Goal: Task Accomplishment & Management: Use online tool/utility

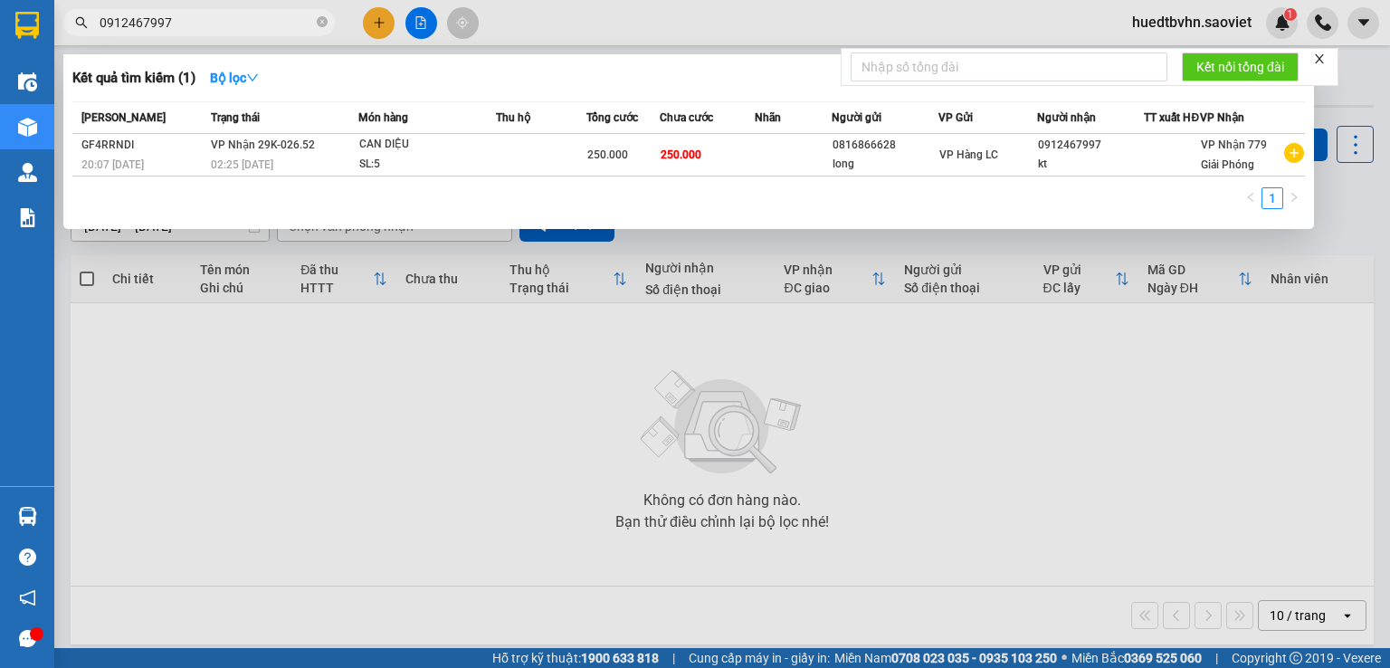
click at [195, 19] on input "0912467997" at bounding box center [207, 23] width 214 height 20
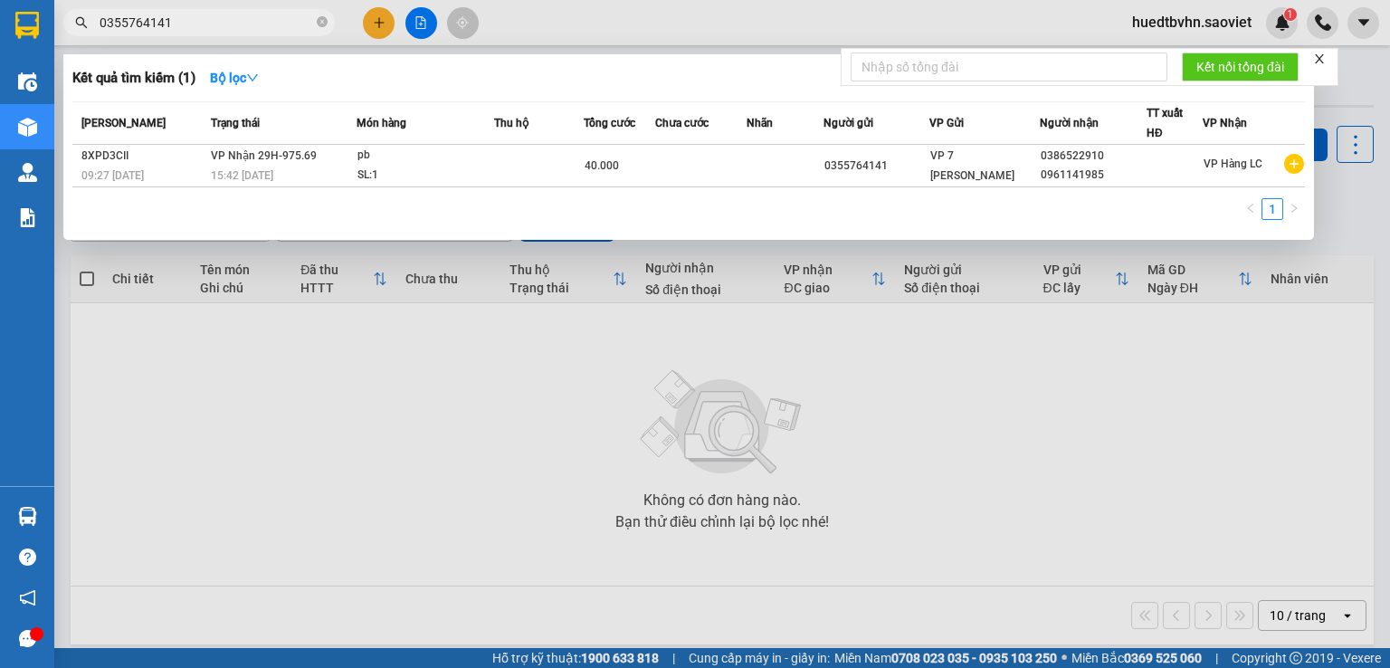
drag, startPoint x: 101, startPoint y: 21, endPoint x: 166, endPoint y: 21, distance: 64.2
click at [104, 21] on input "0355764141" at bounding box center [207, 23] width 214 height 20
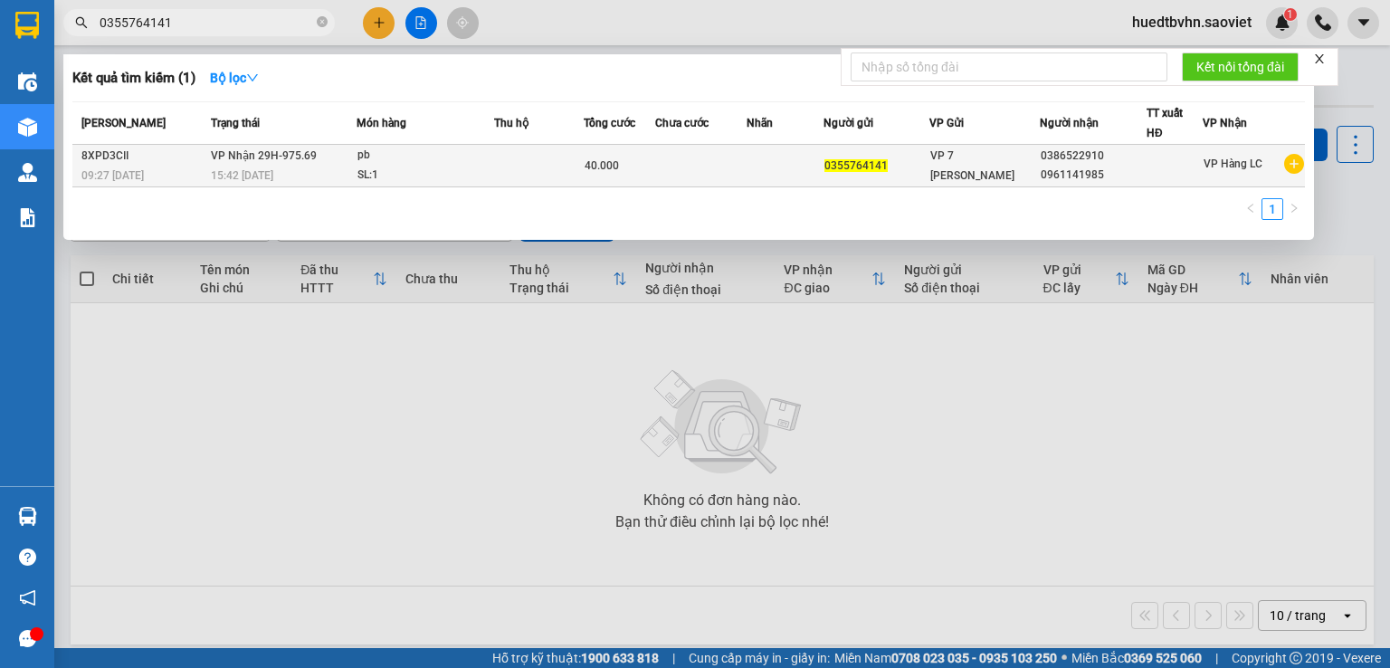
type input "0355764141"
click at [307, 164] on td "VP Nhận 29H-975.69 15:42 [DATE]" at bounding box center [281, 166] width 150 height 43
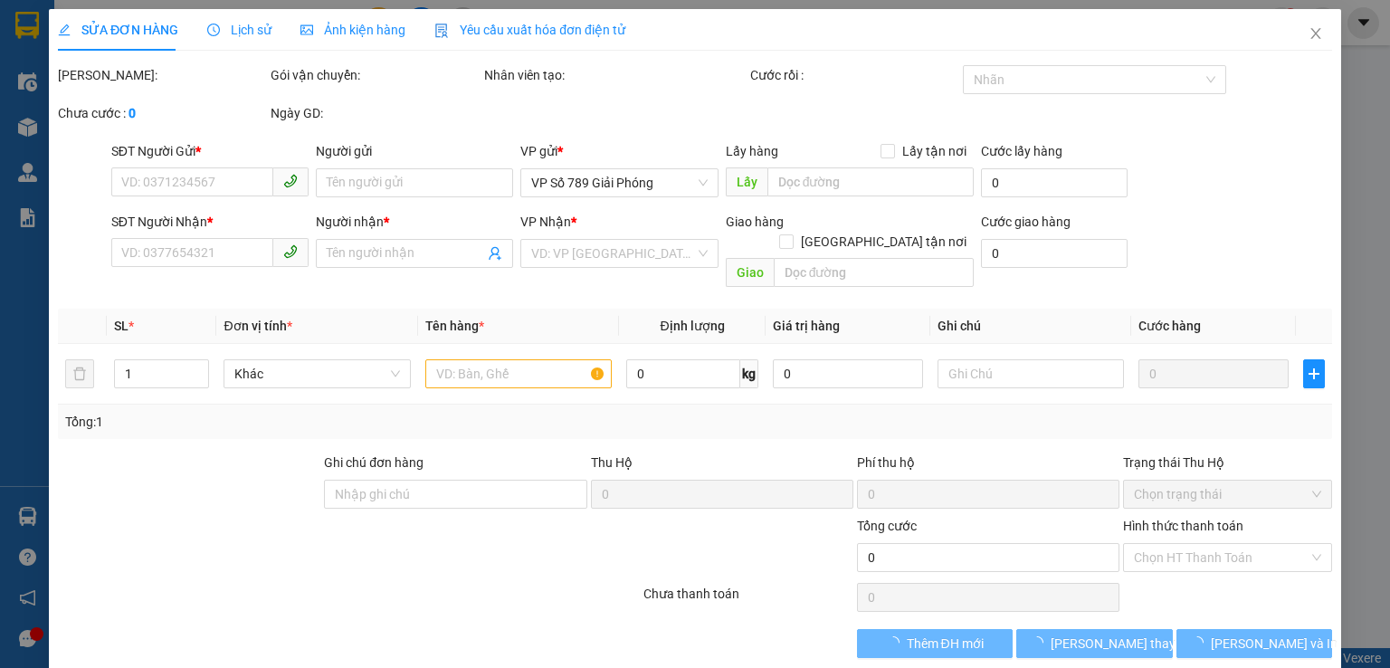
type input "0355764141"
type input "0386522910"
type input "0961141985"
type input "40.000"
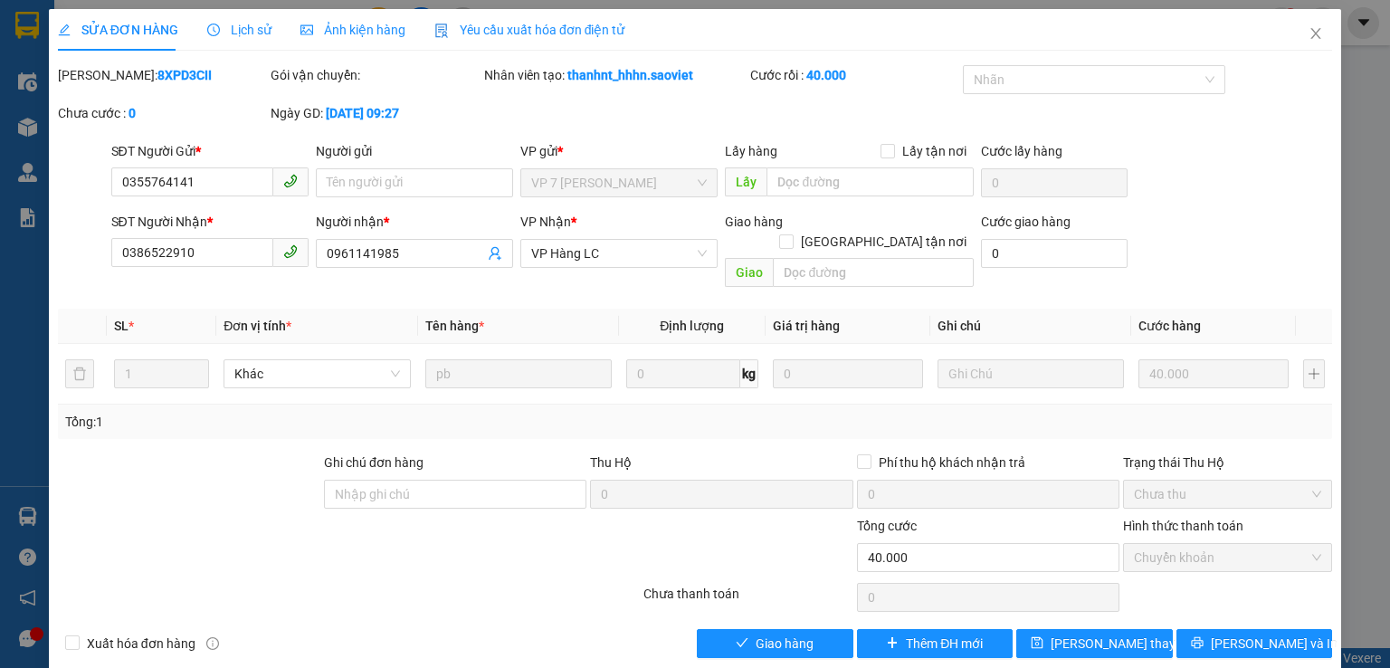
click at [307, 37] on span "Ảnh kiện hàng" at bounding box center [352, 30] width 105 height 14
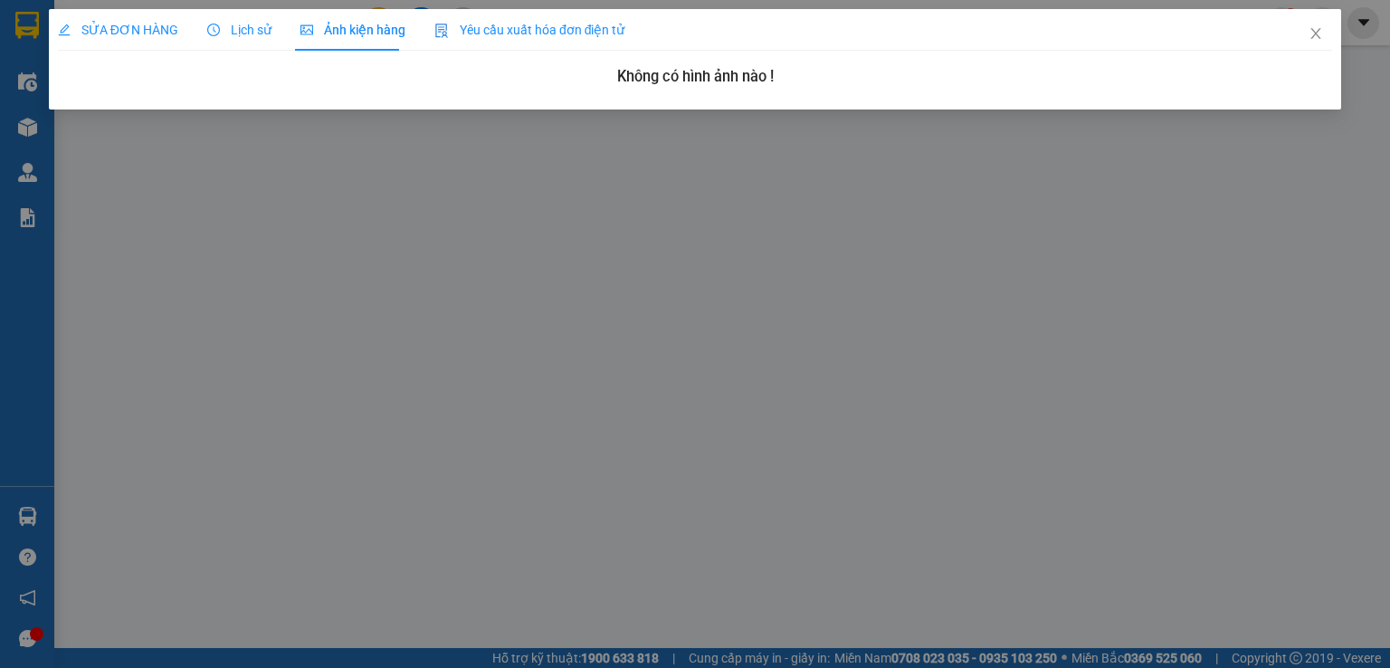
click at [235, 34] on span "Lịch sử" at bounding box center [239, 30] width 64 height 14
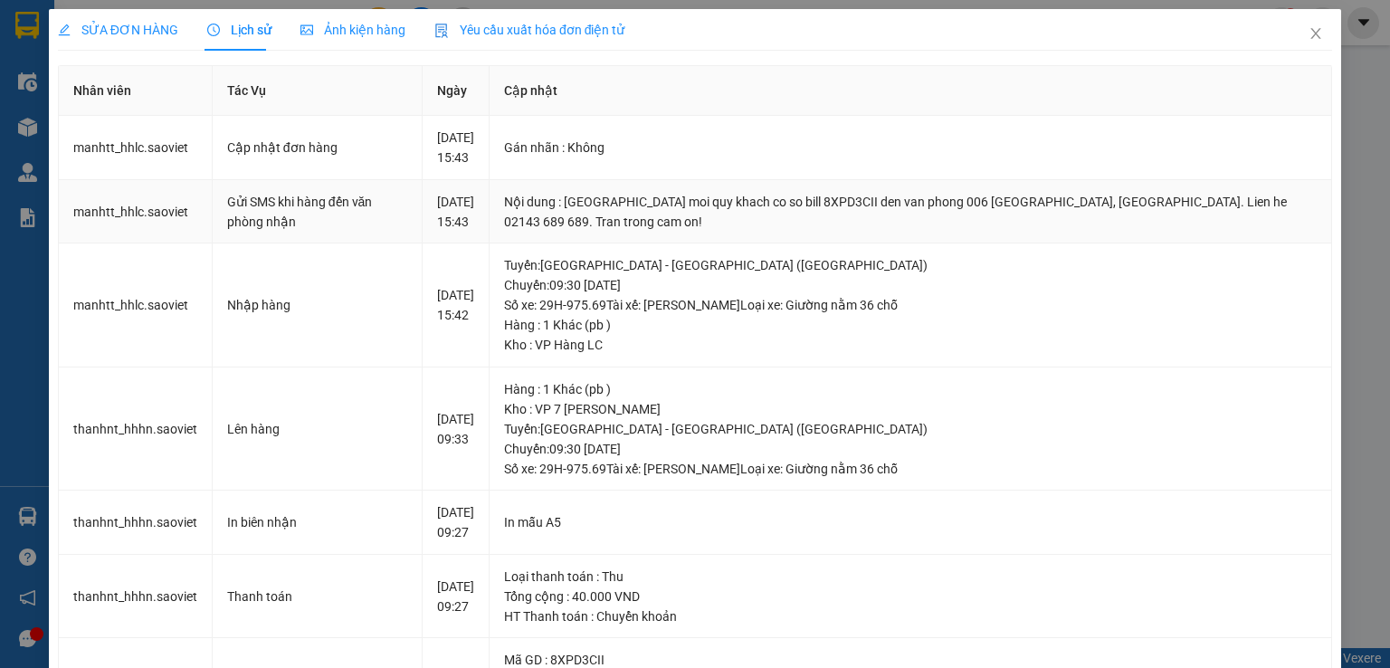
click at [854, 232] on div "Nội dung : [GEOGRAPHIC_DATA] moi quy khach co so bill 8XPD3CII den van phong 00…" at bounding box center [910, 212] width 813 height 40
click at [1308, 40] on icon "close" at bounding box center [1315, 33] width 14 height 14
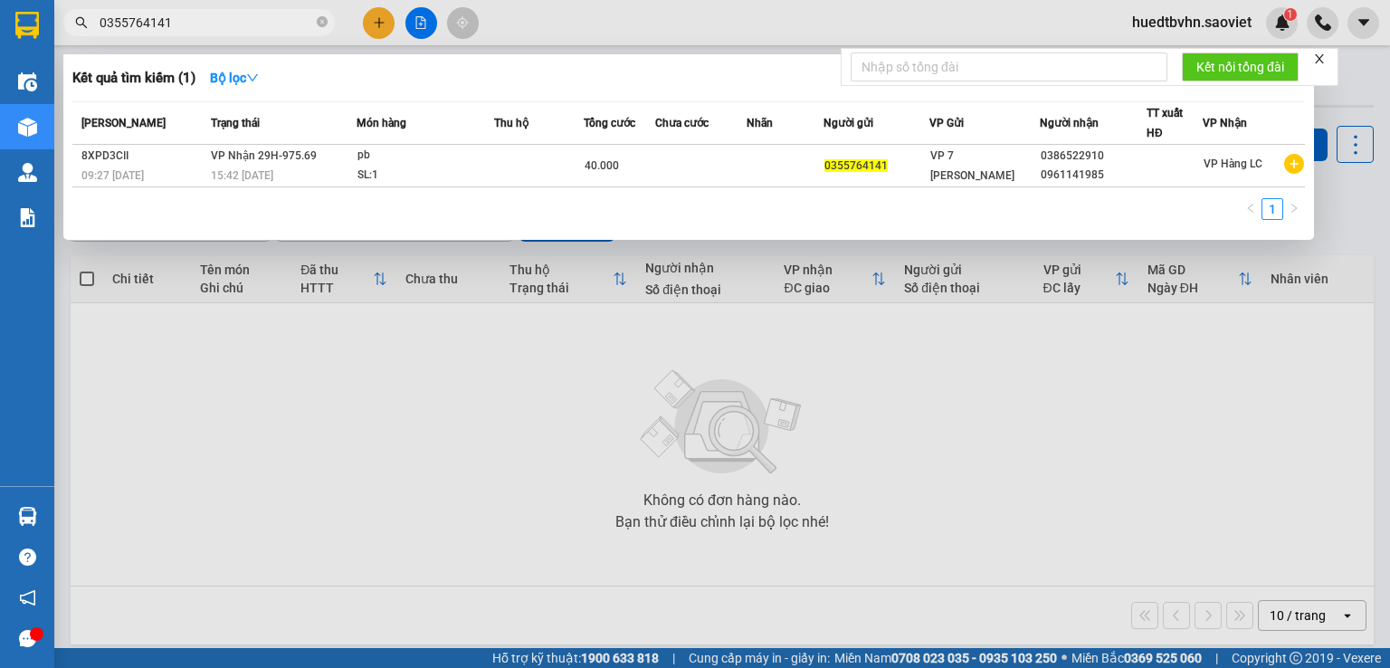
click at [217, 30] on input "0355764141" at bounding box center [207, 23] width 214 height 20
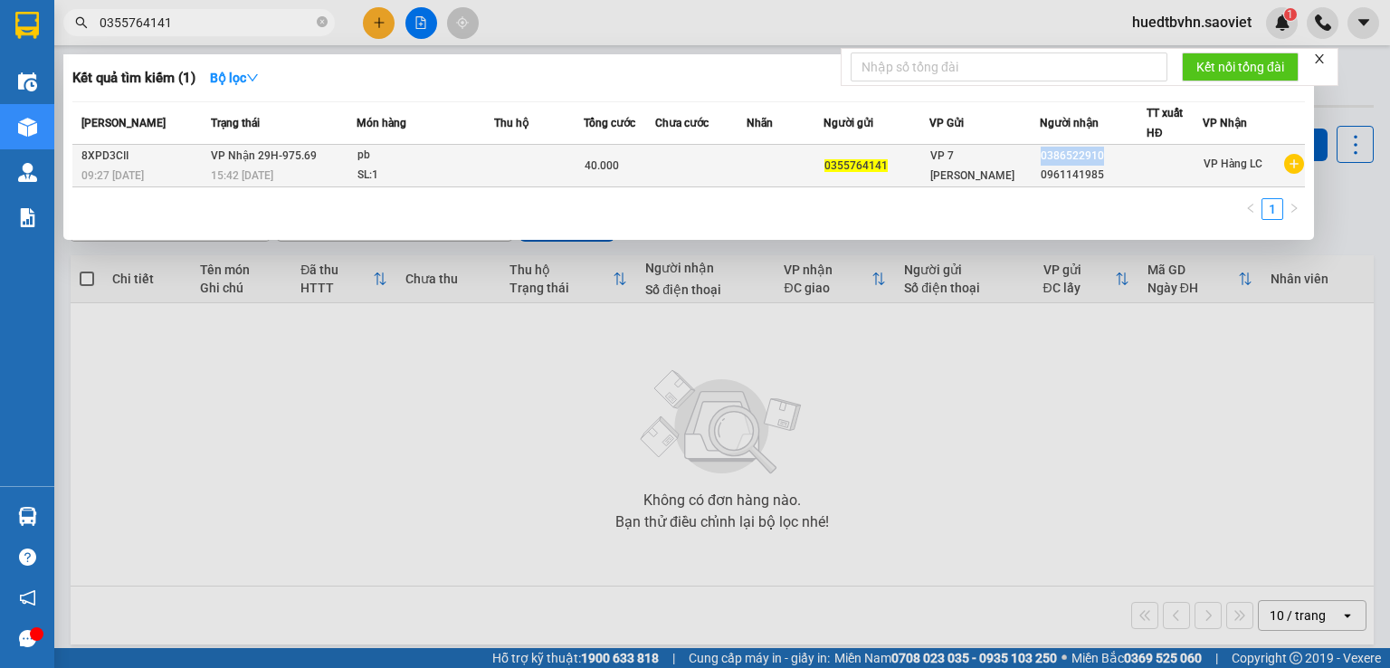
drag, startPoint x: 1039, startPoint y: 157, endPoint x: 1098, endPoint y: 157, distance: 59.7
click at [1098, 157] on div "0386522910" at bounding box center [1093, 156] width 104 height 19
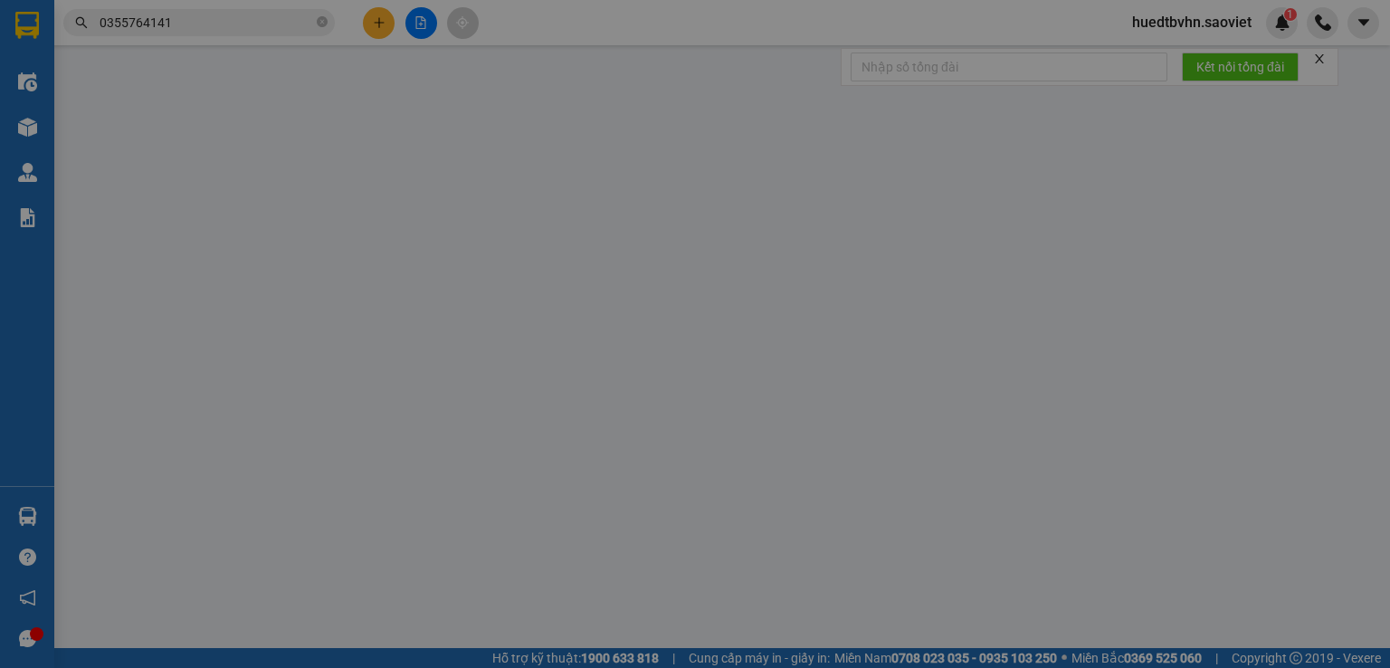
type input "0355764141"
type input "0386522910"
type input "0961141985"
type input "40.000"
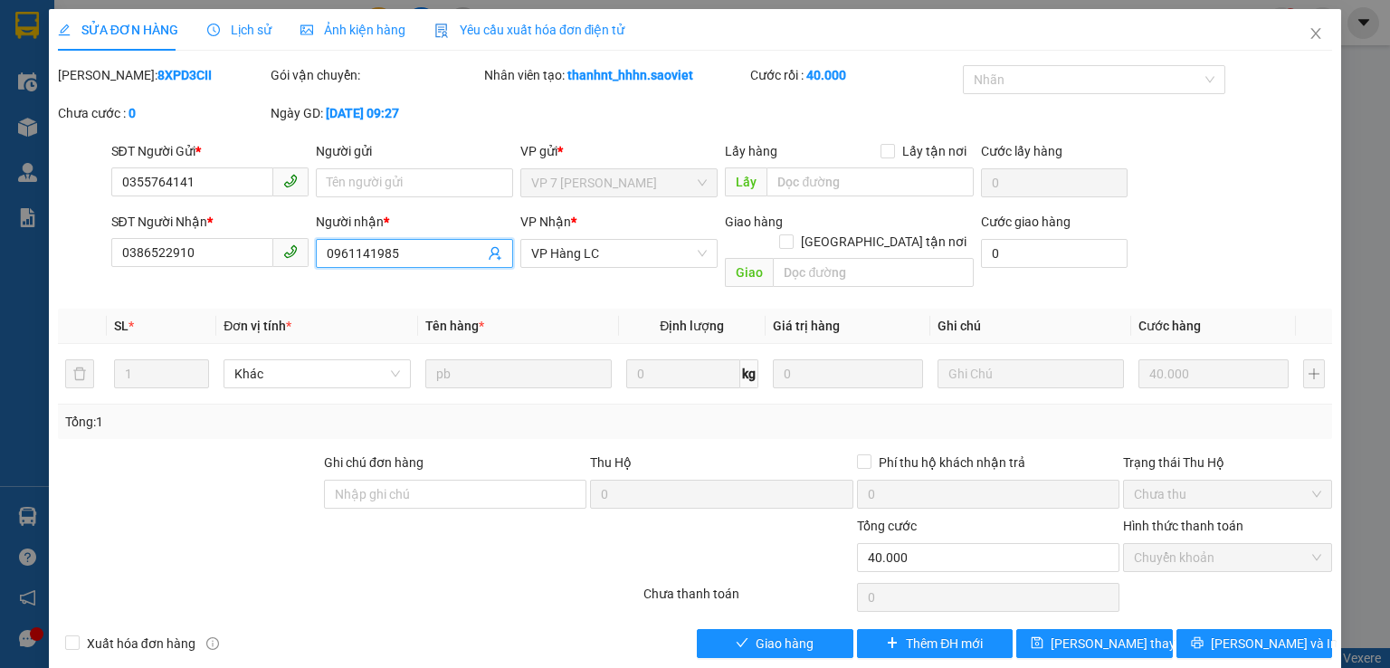
click at [411, 252] on input "0961141985" at bounding box center [405, 253] width 157 height 20
click at [183, 254] on input "0386522910" at bounding box center [192, 252] width 162 height 29
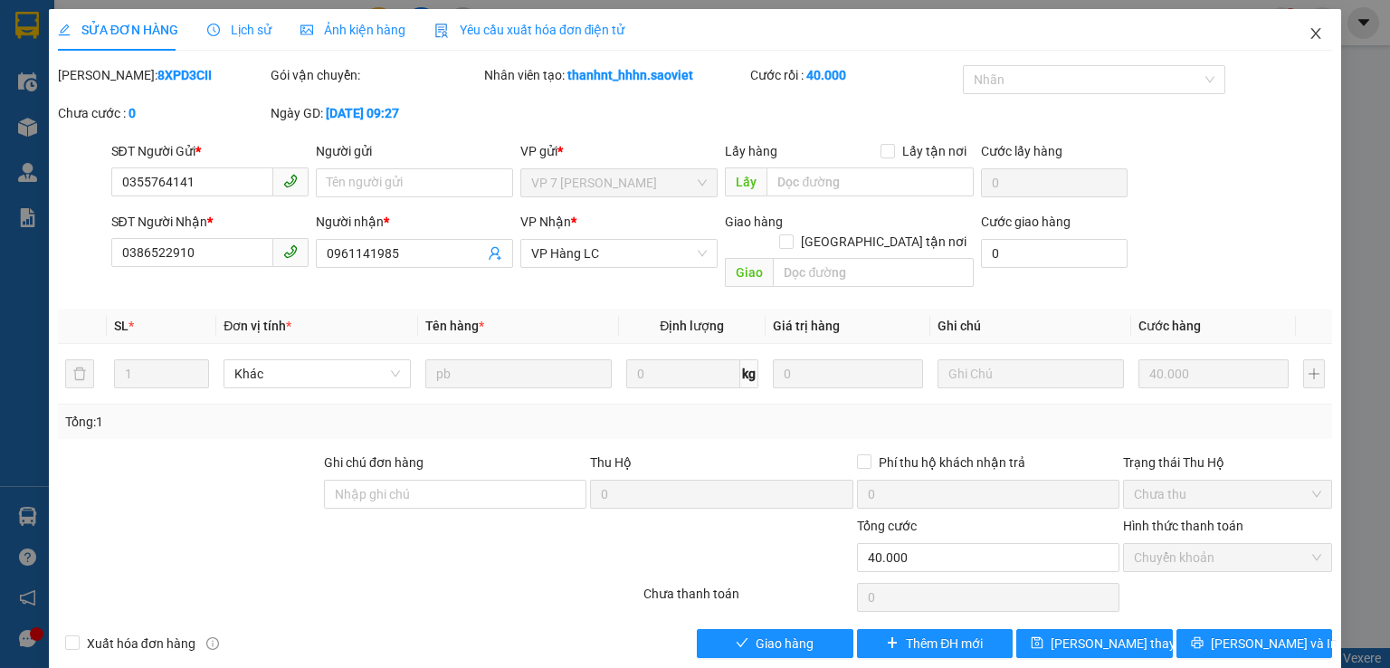
click at [1293, 30] on span "Close" at bounding box center [1315, 34] width 51 height 51
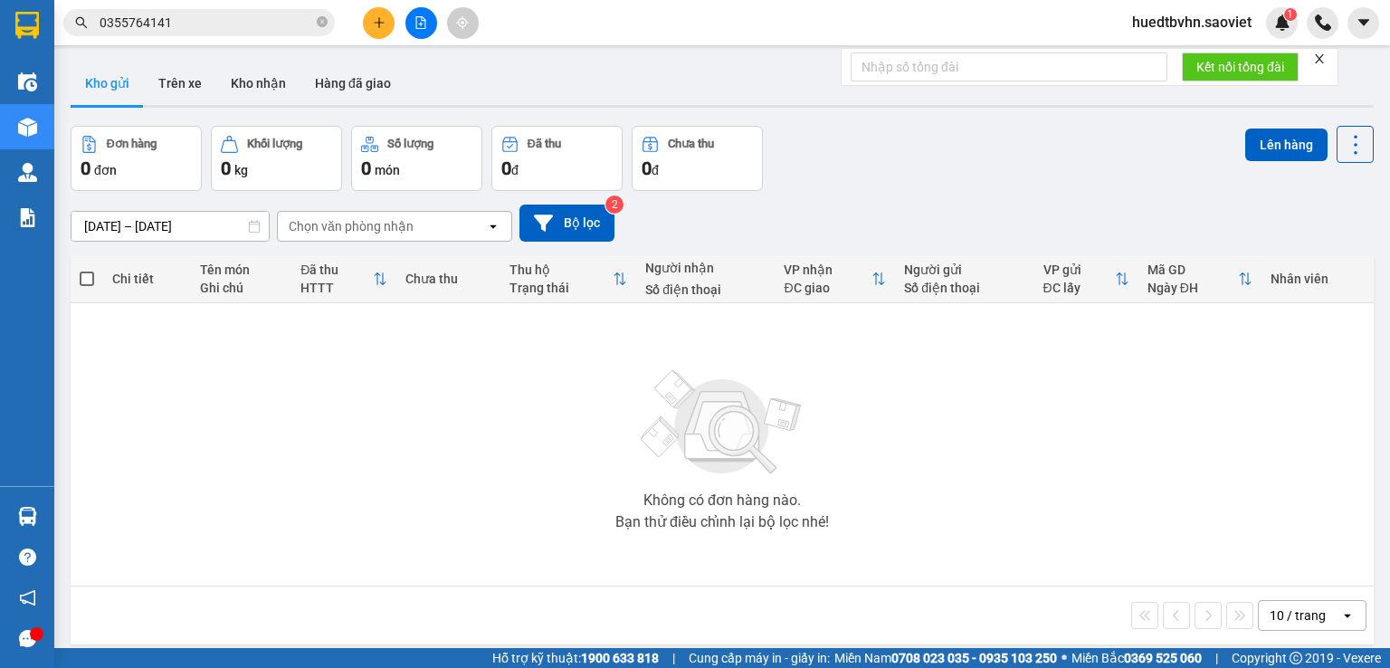
click at [272, 30] on input "0355764141" at bounding box center [207, 23] width 214 height 20
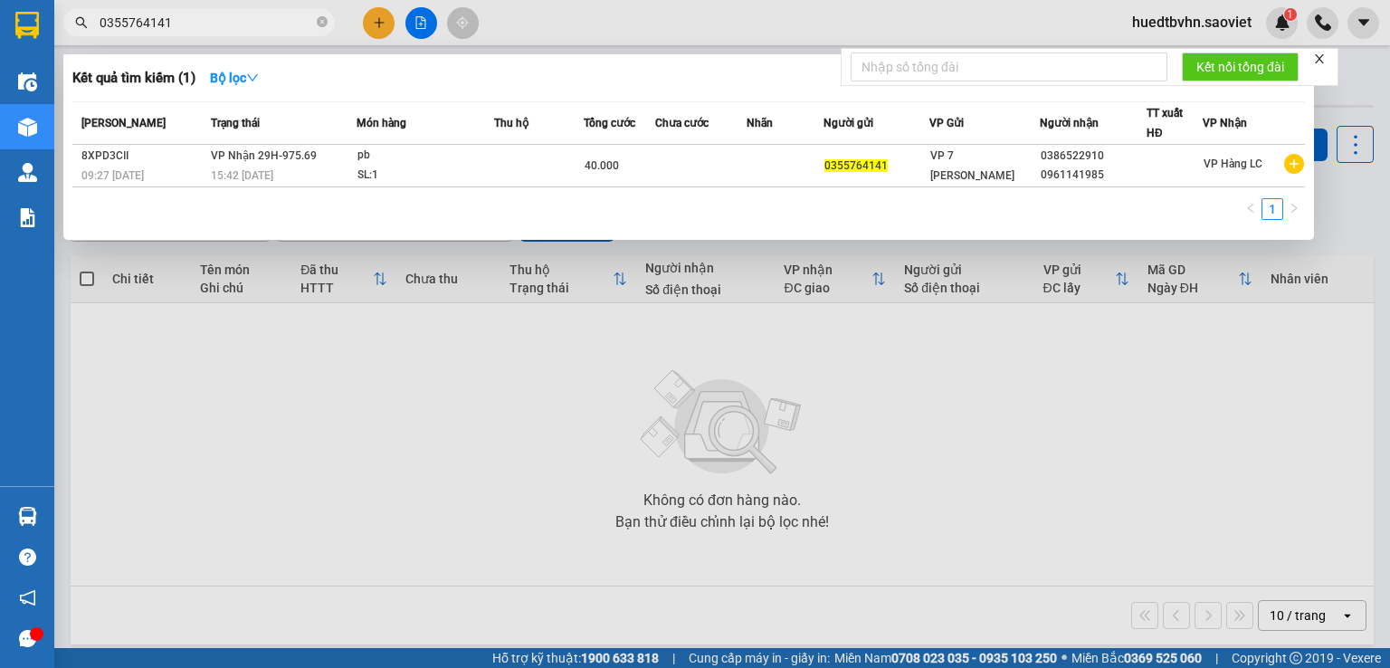
click at [206, 23] on input "0355764141" at bounding box center [207, 23] width 214 height 20
paste input "0972710843"
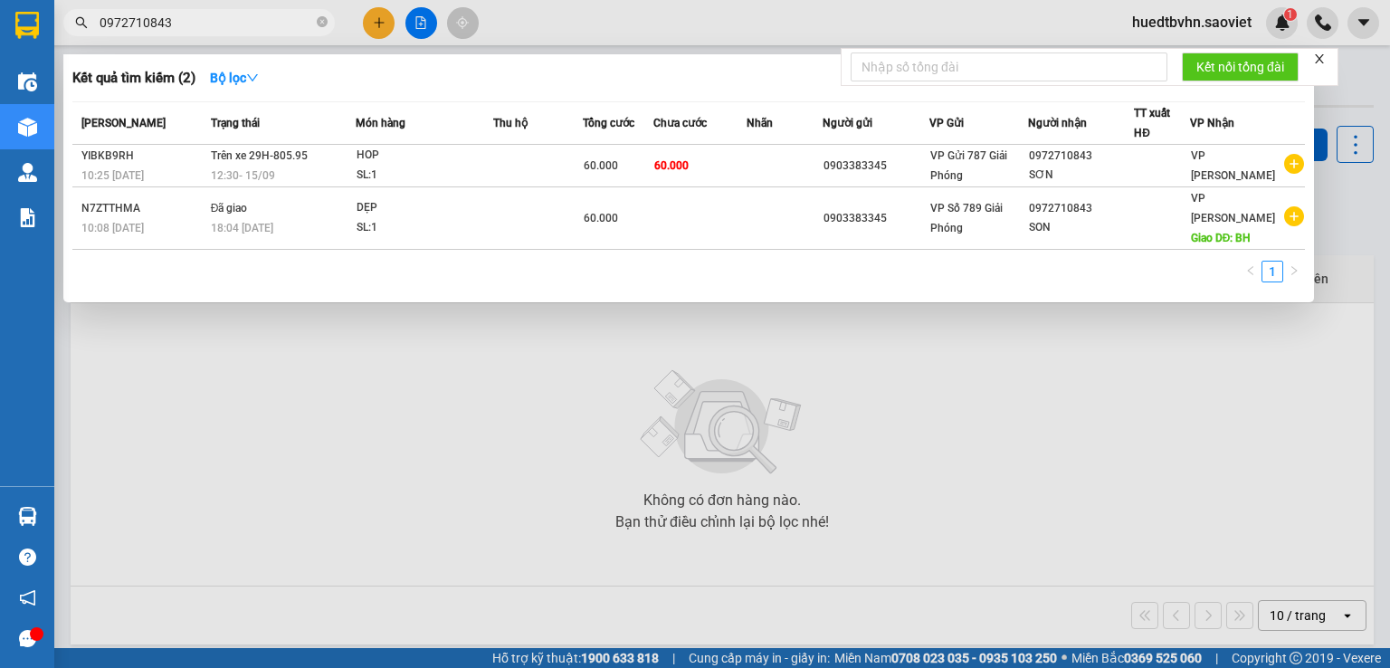
click at [107, 26] on input "0972710843" at bounding box center [207, 23] width 214 height 20
click at [105, 26] on input "0972710843" at bounding box center [207, 23] width 214 height 20
type input "0972710843"
